Goal: Task Accomplishment & Management: Manage account settings

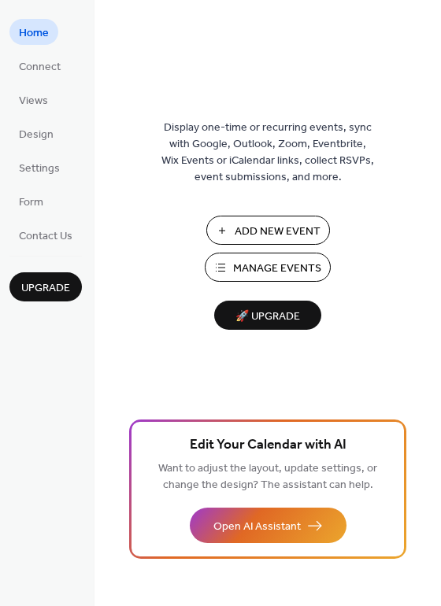
click at [281, 269] on span "Manage Events" at bounding box center [277, 269] width 88 height 17
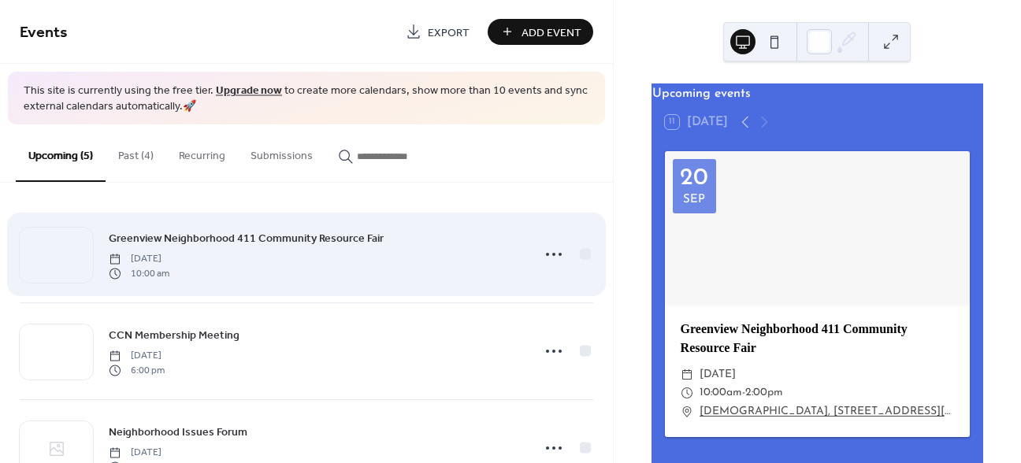
scroll to position [190, 0]
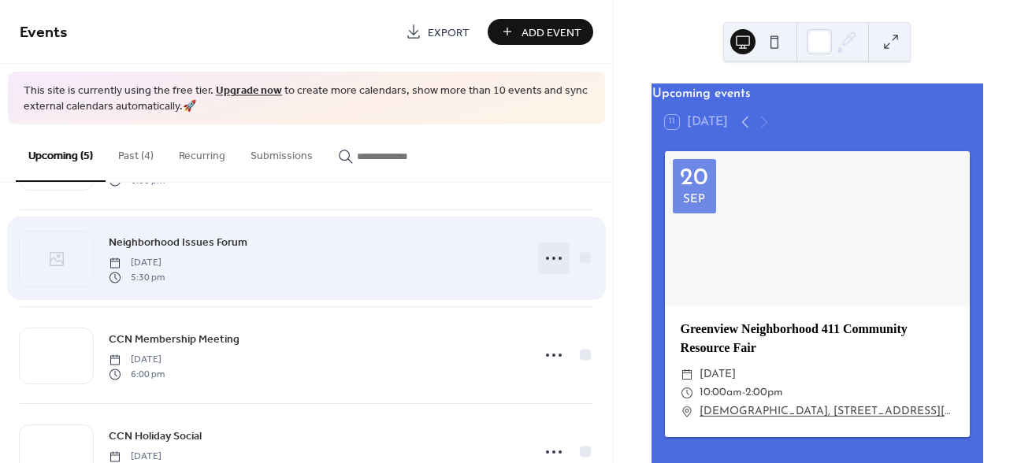
click at [546, 254] on icon at bounding box center [553, 258] width 25 height 25
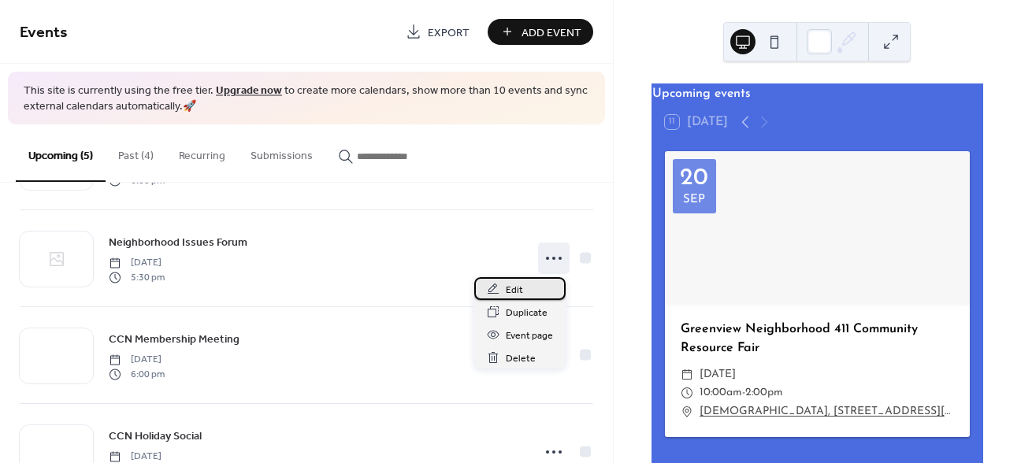
click at [533, 283] on div "Edit" at bounding box center [519, 288] width 91 height 23
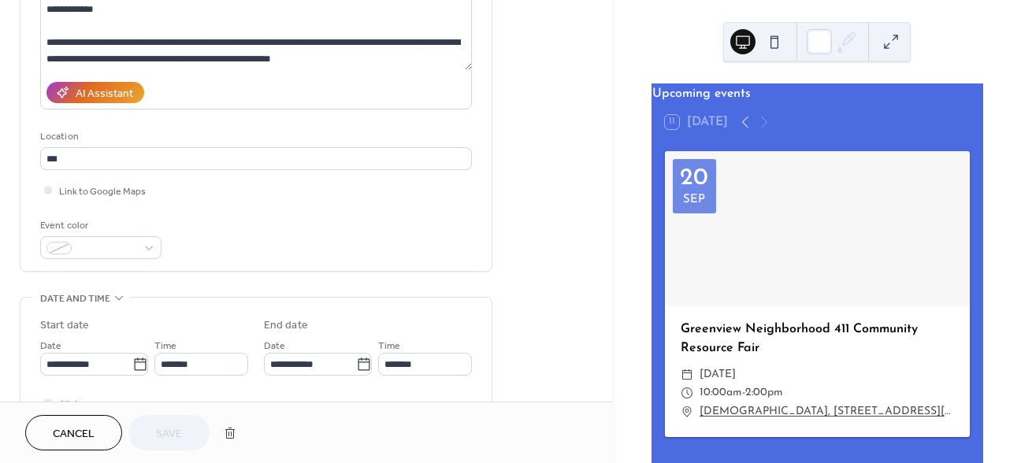
scroll to position [236, 0]
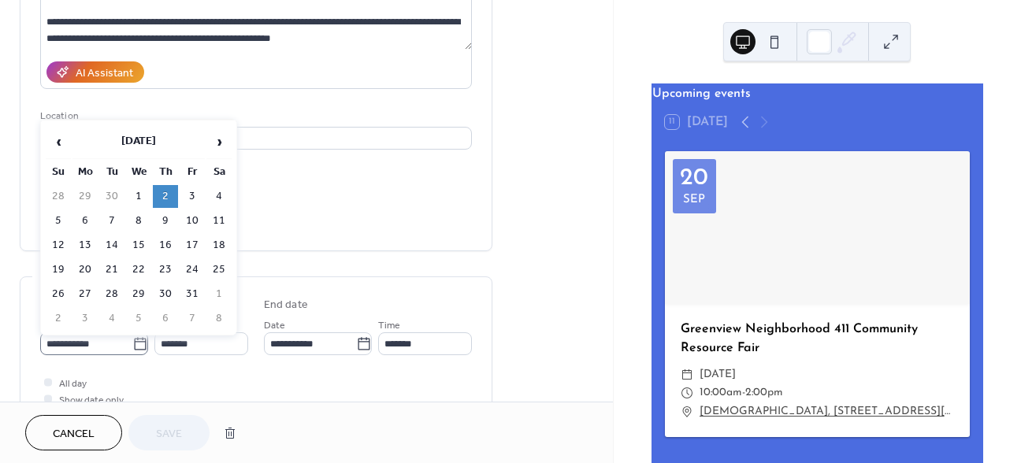
click at [134, 343] on icon at bounding box center [140, 344] width 16 height 16
click at [132, 343] on input "**********" at bounding box center [86, 343] width 92 height 23
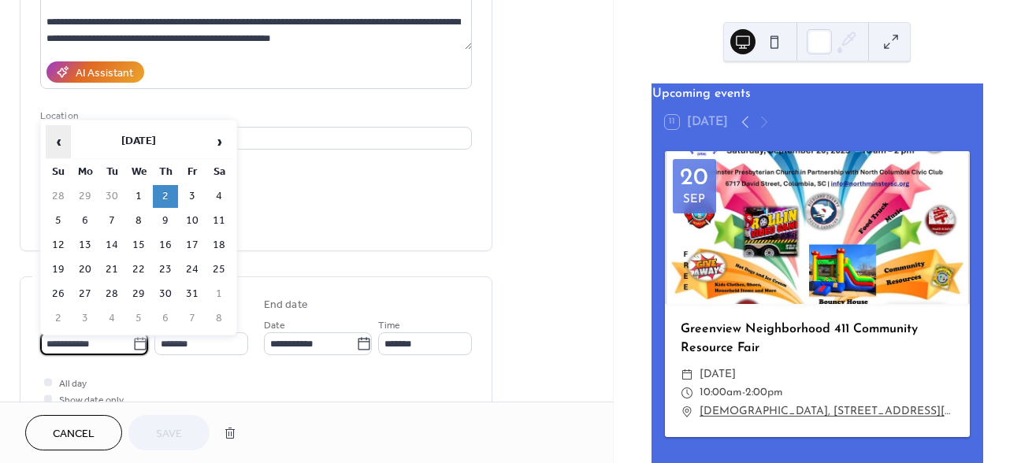
click at [60, 140] on span "‹" at bounding box center [58, 142] width 24 height 32
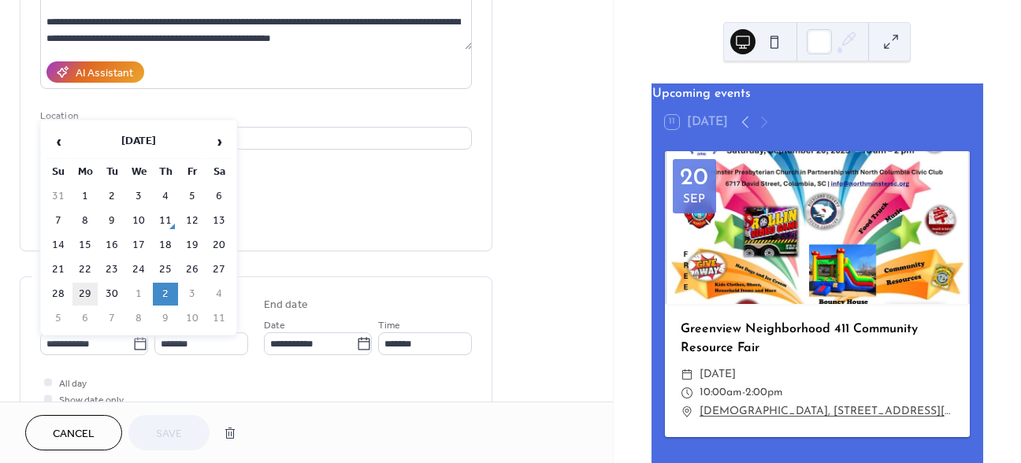
click at [90, 288] on td "29" at bounding box center [84, 294] width 25 height 23
type input "**********"
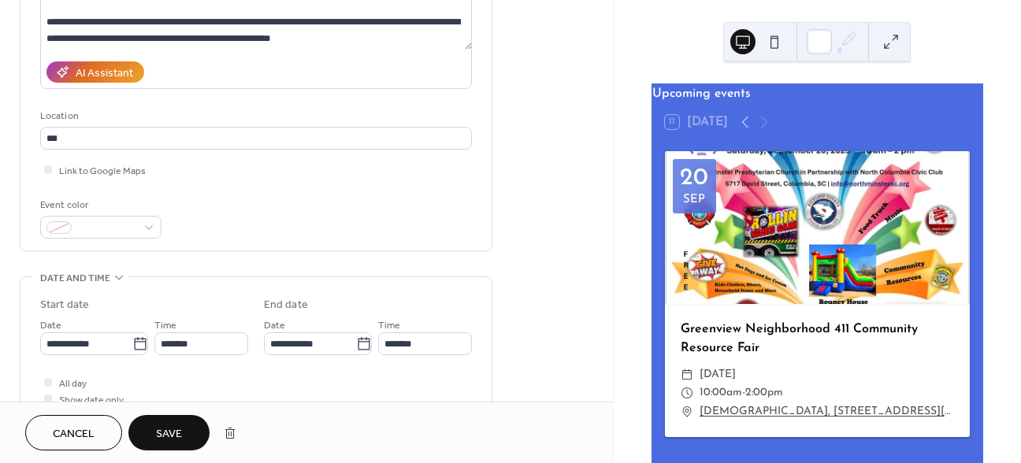
click at [175, 432] on span "Save" at bounding box center [169, 434] width 26 height 17
